Goal: Task Accomplishment & Management: Use online tool/utility

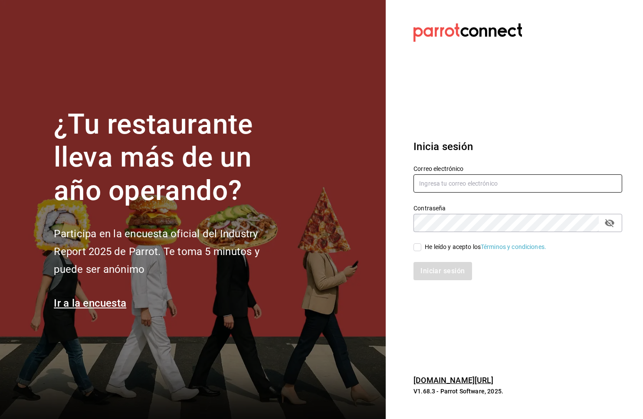
type input "multiuser@rocco.com"
drag, startPoint x: 416, startPoint y: 247, endPoint x: 427, endPoint y: 252, distance: 12.3
click at [418, 248] on input "He leído y acepto los Términos y condiciones." at bounding box center [418, 248] width 8 height 8
checkbox input "true"
click at [418, 288] on div "Inicia sesión Correo electrónico multiuser@rocco.com Contraseña Contraseña He l…" at bounding box center [518, 209] width 209 height 163
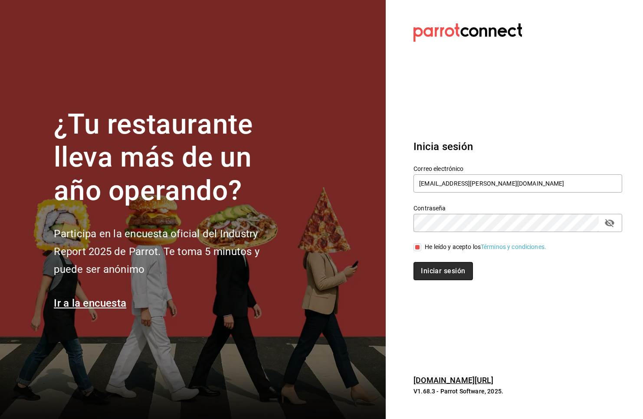
click at [421, 277] on button "Iniciar sesión" at bounding box center [443, 271] width 59 height 18
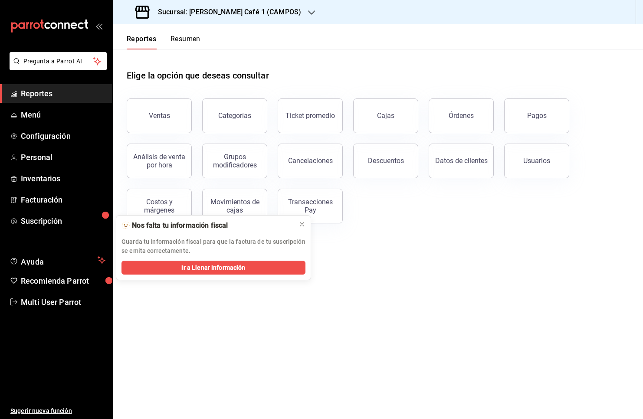
click at [225, 7] on h3 "Sucursal: [PERSON_NAME] Café 1 (CAMPOS)" at bounding box center [226, 12] width 150 height 10
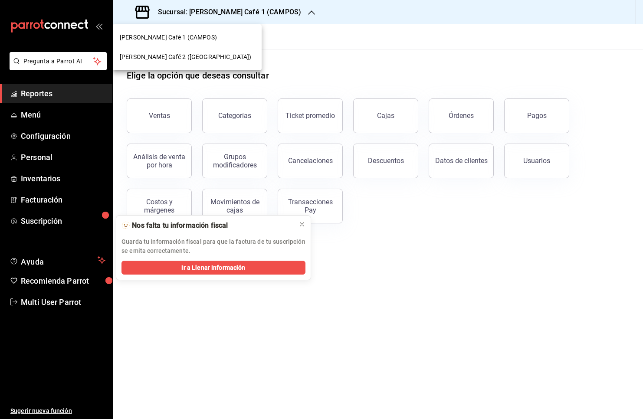
click at [194, 56] on span "[PERSON_NAME] Café 2 ([GEOGRAPHIC_DATA])" at bounding box center [186, 57] width 132 height 9
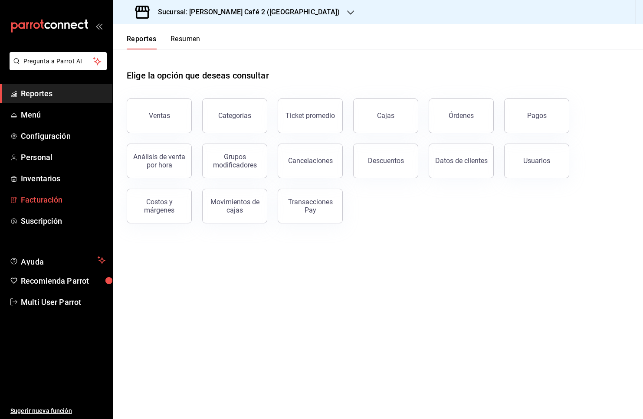
click at [62, 195] on span "Facturación" at bounding box center [63, 200] width 85 height 12
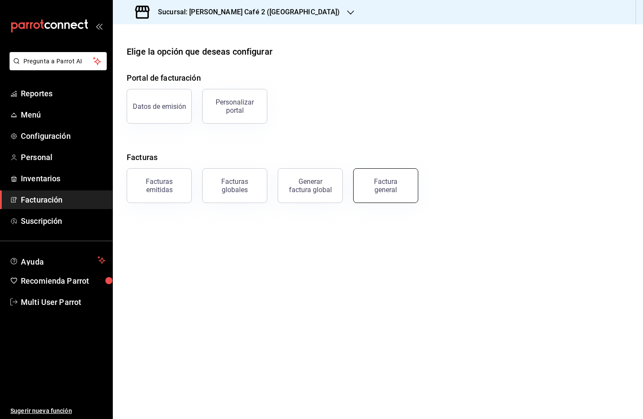
click at [396, 197] on button "Factura general" at bounding box center [385, 185] width 65 height 35
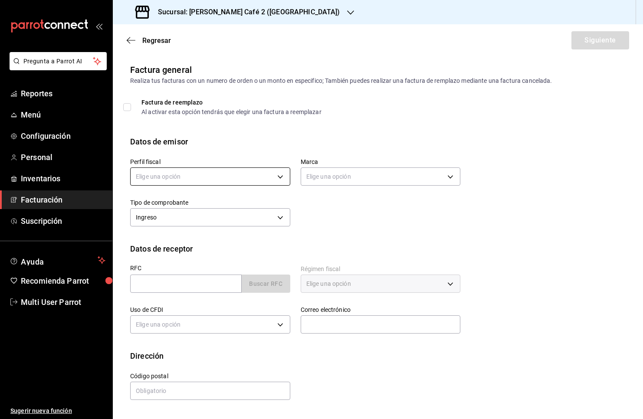
click at [257, 171] on body "Pregunta a Parrot AI Reportes Menú Configuración Personal Inventarios Facturaci…" at bounding box center [321, 209] width 643 height 419
click at [247, 213] on li "MONRUCAS" at bounding box center [210, 221] width 159 height 16
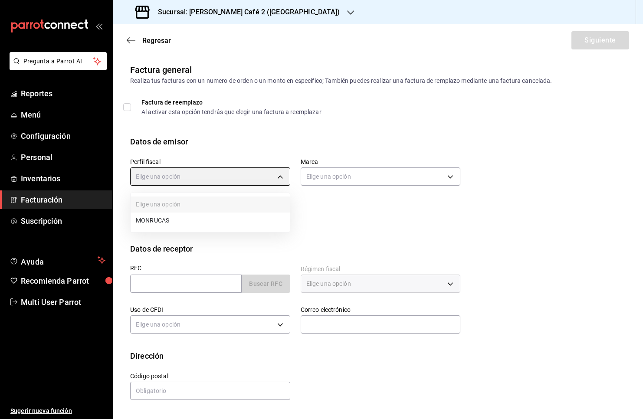
type input "59163feb-dcfb-4775-8e0c-4e7adf7c7f42"
type input "0ad63c78-384e-4216-9fdc-849ce7c9cd69"
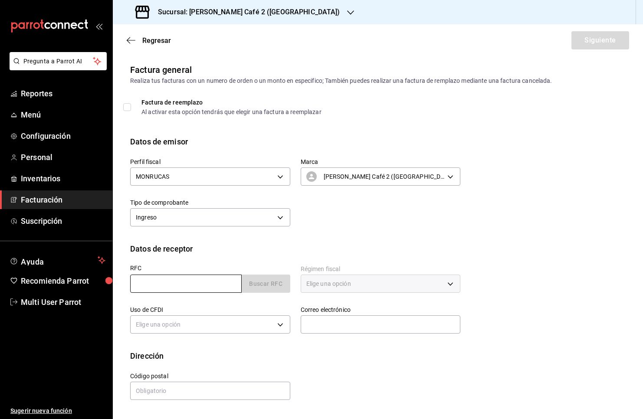
click at [213, 281] on input "text" at bounding box center [186, 284] width 112 height 18
click at [198, 214] on body "Pregunta a Parrot AI Reportes Menú Configuración Personal Inventarios Facturaci…" at bounding box center [321, 209] width 643 height 419
click at [183, 280] on div at bounding box center [321, 209] width 643 height 419
click at [181, 281] on input "text" at bounding box center [186, 284] width 112 height 18
paste input "IMS421231I45"
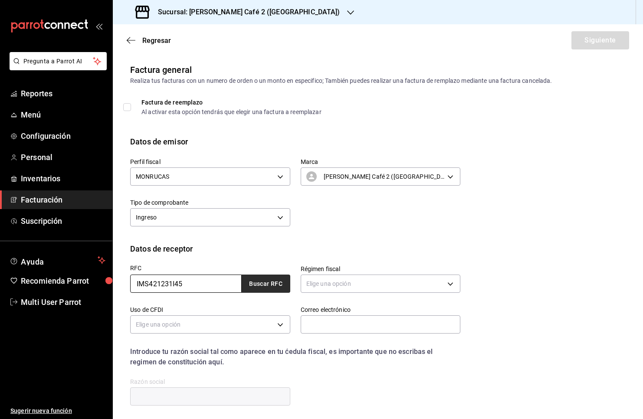
type input "IMS421231I45"
click at [256, 285] on button "Buscar RFC" at bounding box center [266, 284] width 49 height 18
type input "603"
type input "S01"
type input "[PERSON_NAME][EMAIL_ADDRESS][PERSON_NAME][DOMAIN_NAME]"
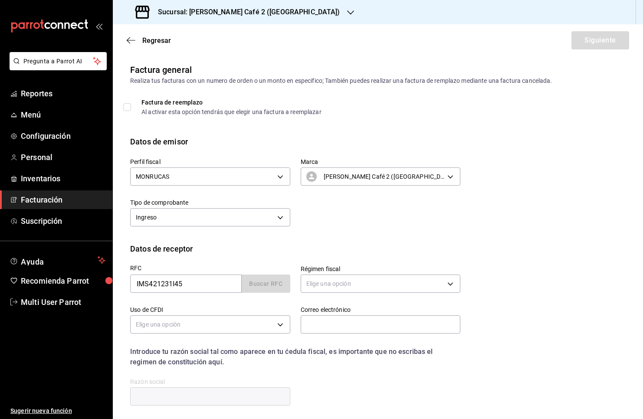
type input "06600"
type input "INSTITUTO MEXICANO DEL SEGURO SOCIAL"
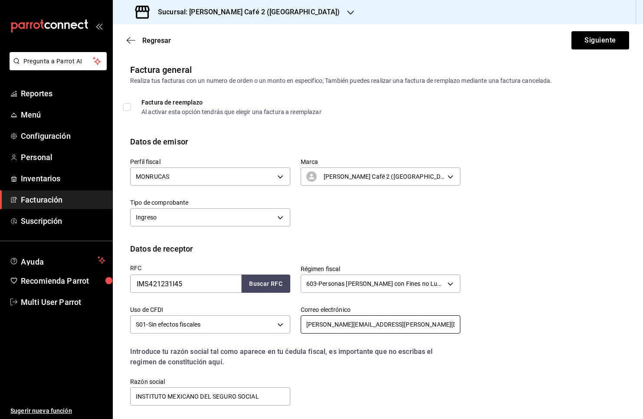
click at [389, 325] on input "[PERSON_NAME][EMAIL_ADDRESS][PERSON_NAME][DOMAIN_NAME]" at bounding box center [381, 325] width 160 height 18
paste input "humbertoiusjuridic"
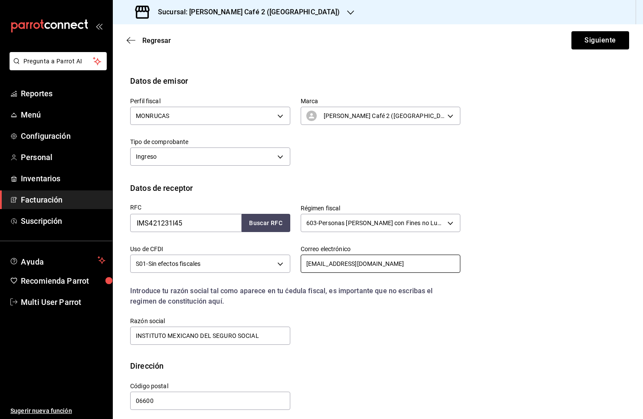
scroll to position [67, 0]
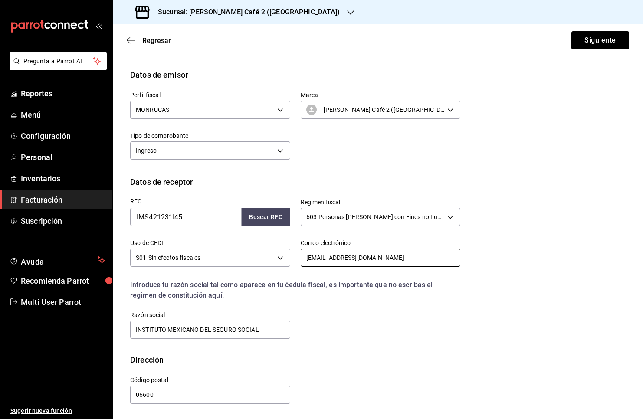
type input "[EMAIL_ADDRESS][DOMAIN_NAME]"
click at [507, 211] on div "RFC IMS421231I45 Buscar RFC Régimen fiscal 603 - Personas [PERSON_NAME] con Fin…" at bounding box center [378, 271] width 496 height 166
click at [597, 43] on button "Siguiente" at bounding box center [601, 40] width 58 height 18
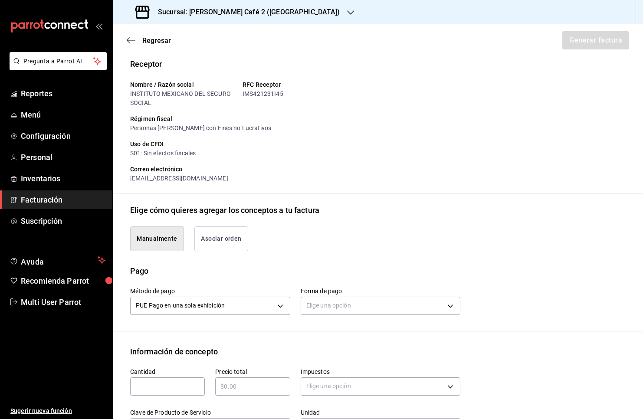
click at [347, 296] on div "Elige una opción" at bounding box center [381, 304] width 160 height 23
click at [349, 304] on body "Pregunta a Parrot AI Reportes Menú Configuración Personal Inventarios Facturaci…" at bounding box center [321, 209] width 643 height 419
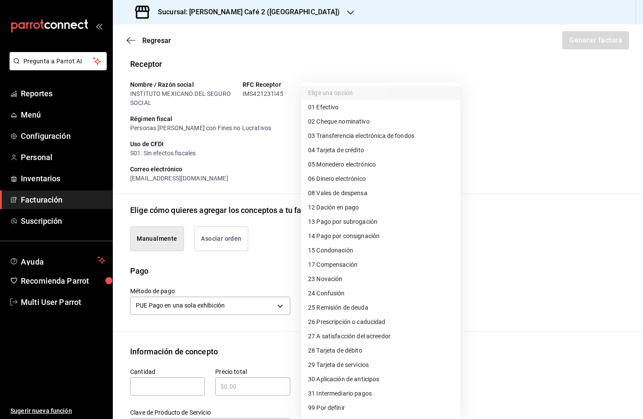
click at [326, 108] on span "01 Efectivo" at bounding box center [323, 107] width 30 height 9
type input "01"
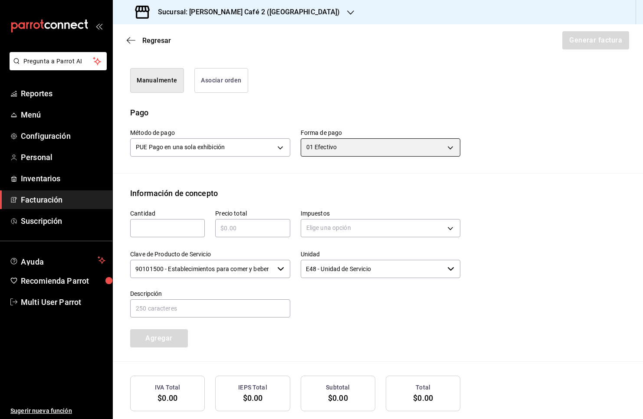
scroll to position [270, 0]
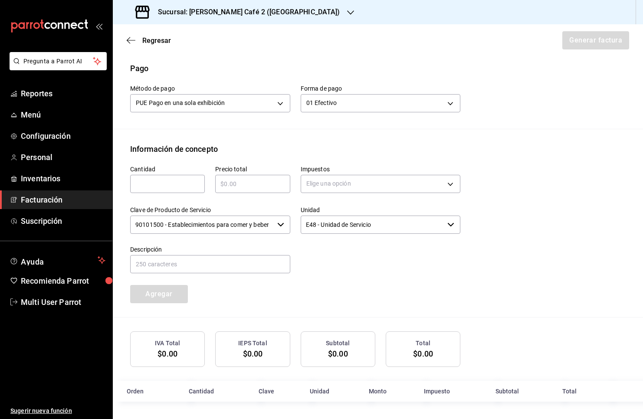
click at [178, 170] on label "Cantidad" at bounding box center [167, 169] width 75 height 6
click at [178, 180] on input "text" at bounding box center [167, 184] width 75 height 10
type input "1"
click at [223, 180] on input "text" at bounding box center [252, 184] width 75 height 10
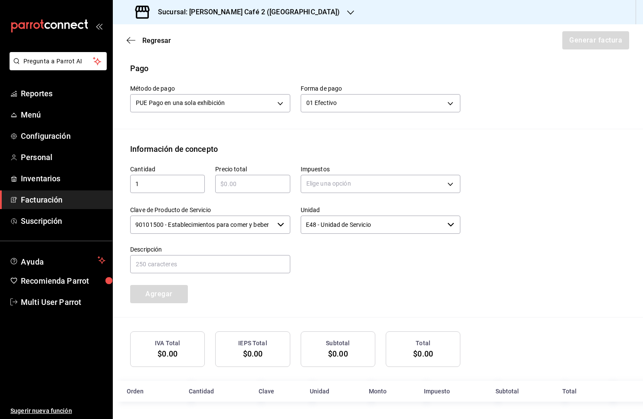
click at [223, 180] on input "text" at bounding box center [252, 184] width 75 height 10
type input "$484"
click at [327, 181] on body "Pregunta a Parrot AI Reportes Menú Configuración Personal Inventarios Facturaci…" at bounding box center [321, 209] width 643 height 419
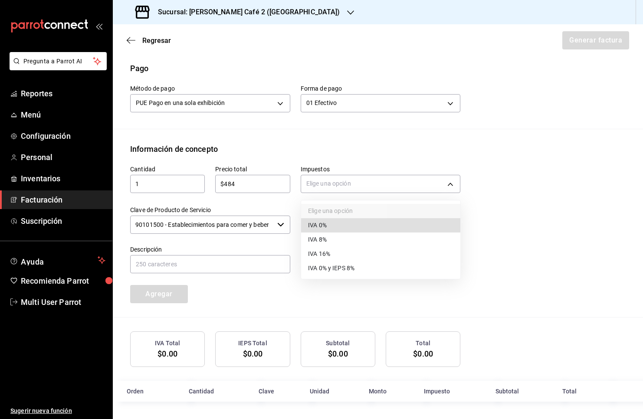
click at [339, 233] on li "IVA 8%" at bounding box center [380, 240] width 159 height 14
type input "IVA_8"
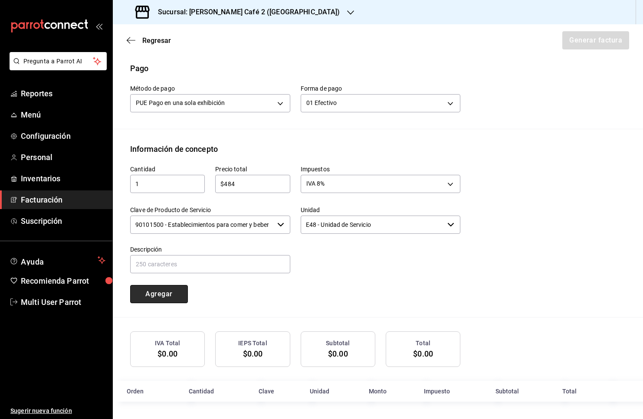
click at [175, 294] on button "Agregar" at bounding box center [159, 294] width 58 height 18
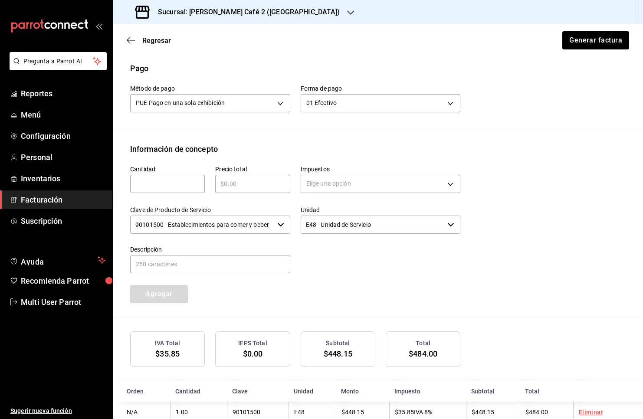
scroll to position [291, 0]
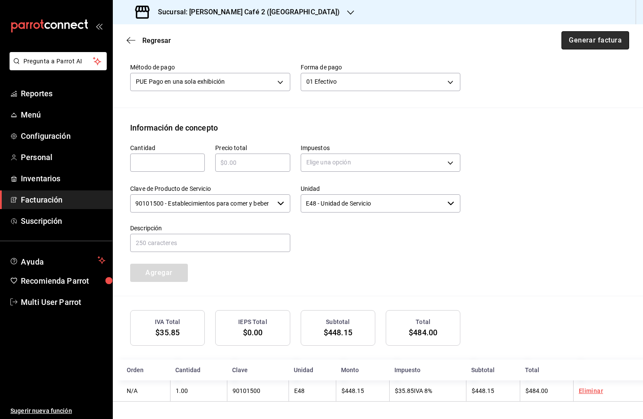
click at [616, 41] on button "Generar factura" at bounding box center [596, 40] width 68 height 18
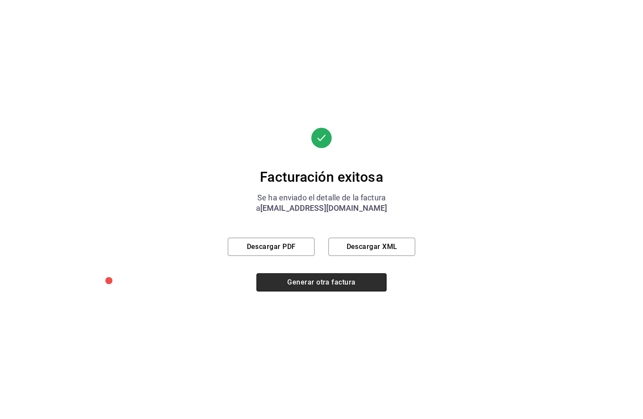
click at [306, 289] on button "Generar otra factura" at bounding box center [322, 282] width 130 height 18
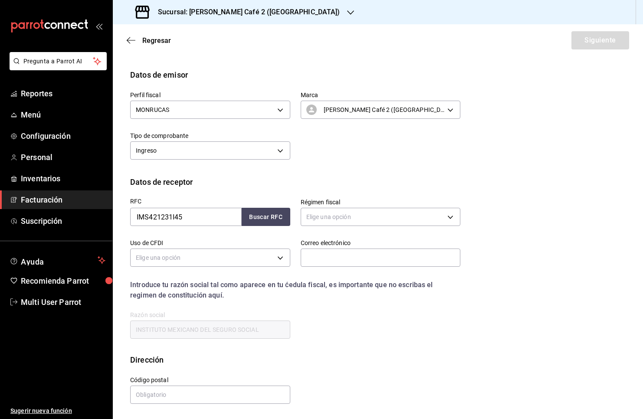
scroll to position [0, 0]
